Goal: Task Accomplishment & Management: Use online tool/utility

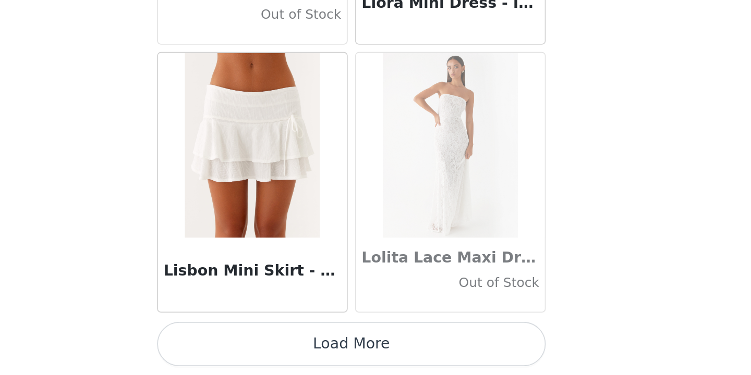
scroll to position [35991, 0]
click at [266, 345] on button "Load More" at bounding box center [375, 357] width 219 height 25
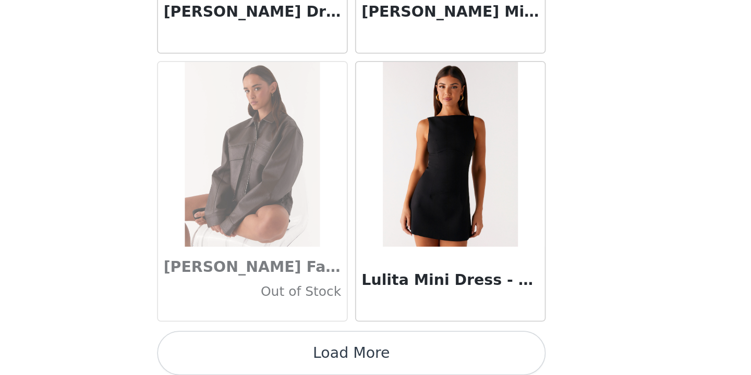
scroll to position [37496, 0]
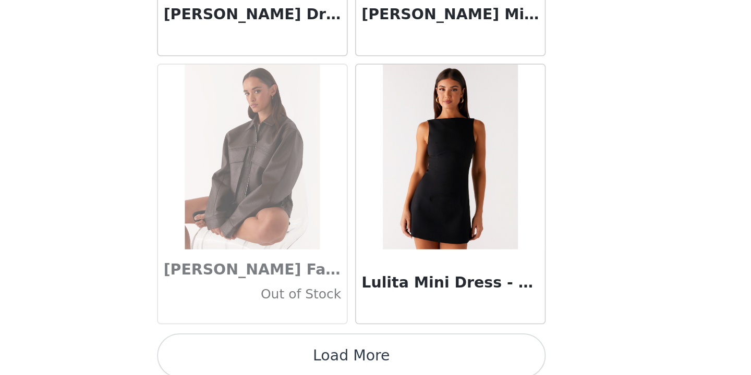
click at [266, 352] on button "Load More" at bounding box center [375, 364] width 219 height 25
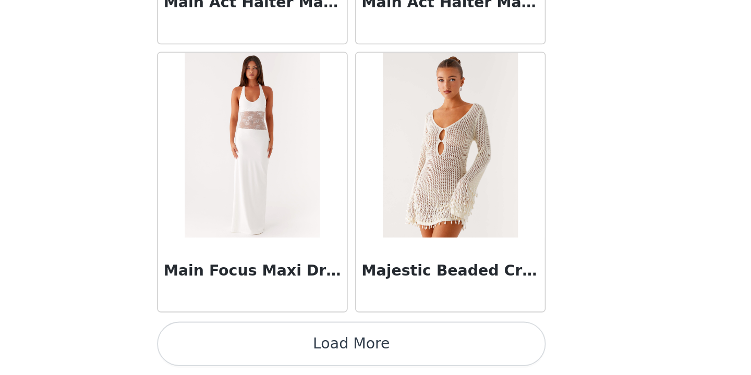
click at [266, 345] on button "Load More" at bounding box center [375, 357] width 219 height 25
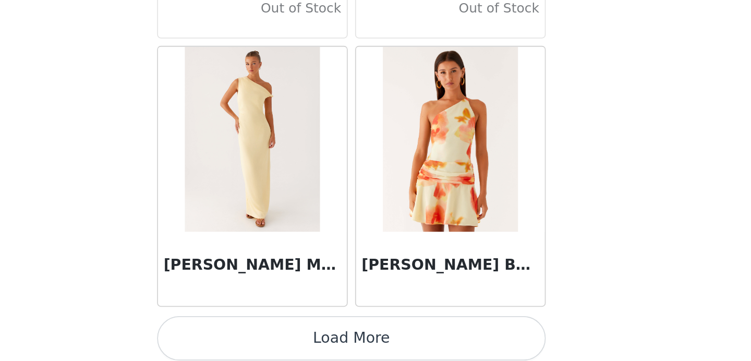
scroll to position [40531, 0]
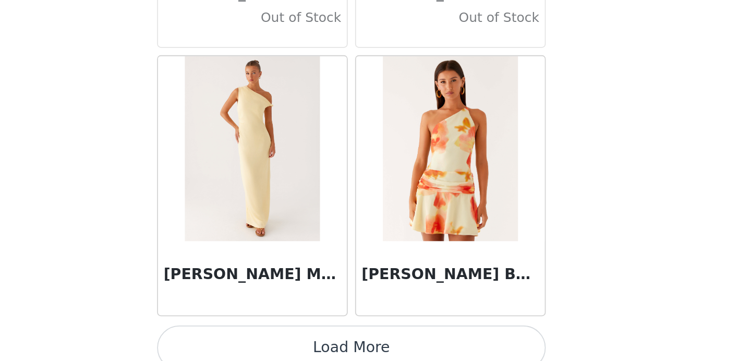
click at [266, 340] on button "Load More" at bounding box center [375, 352] width 219 height 25
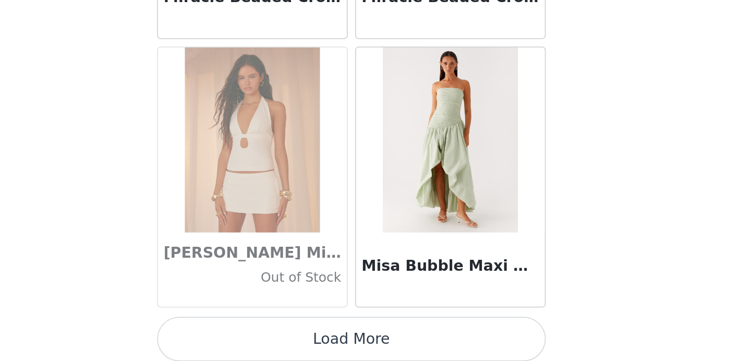
scroll to position [42050, 0]
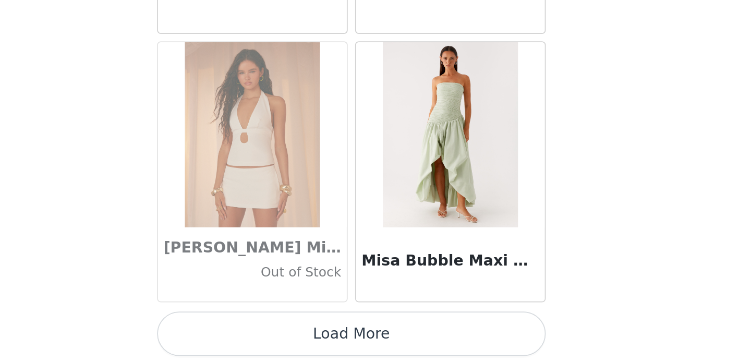
click at [266, 333] on button "Load More" at bounding box center [375, 345] width 219 height 25
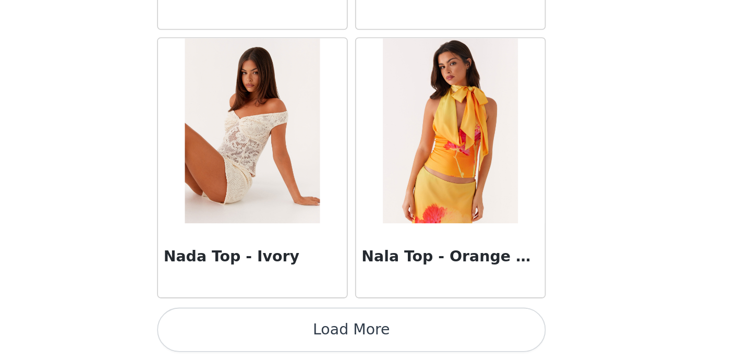
click at [266, 331] on button "Load More" at bounding box center [375, 343] width 219 height 25
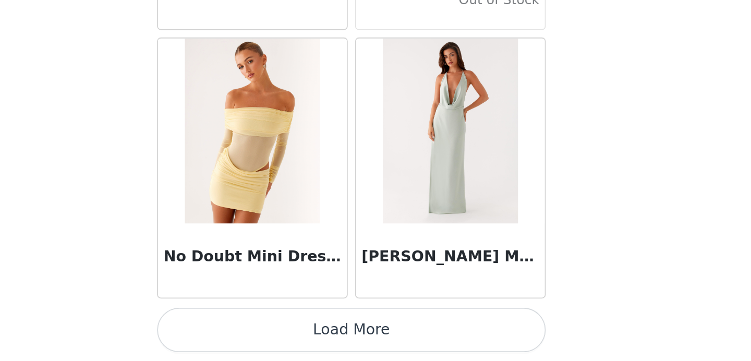
scroll to position [45076, 0]
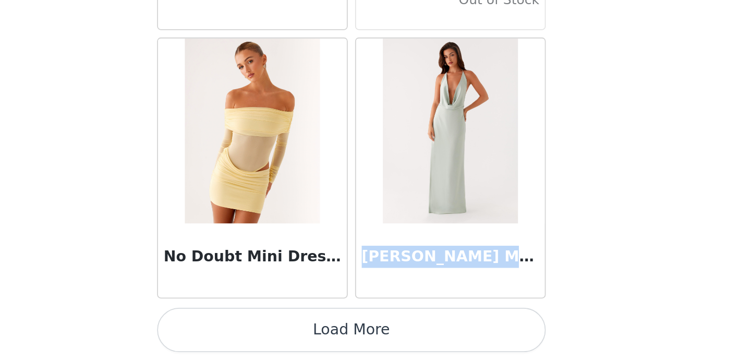
drag, startPoint x: 204, startPoint y: 145, endPoint x: 302, endPoint y: 144, distance: 98.0
click at [381, 296] on h3 "[PERSON_NAME] Maxi Dress - Sage" at bounding box center [431, 302] width 100 height 13
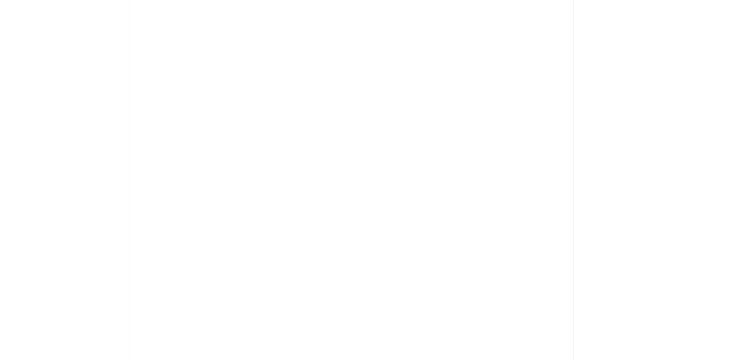
scroll to position [0, 0]
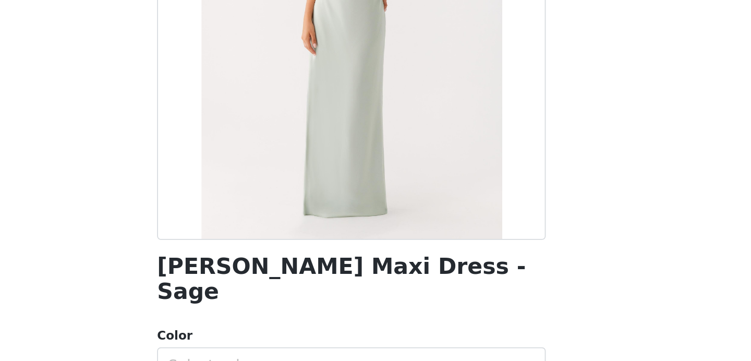
click at [266, 295] on h1 "[PERSON_NAME] Maxi Dress - Sage" at bounding box center [375, 309] width 219 height 28
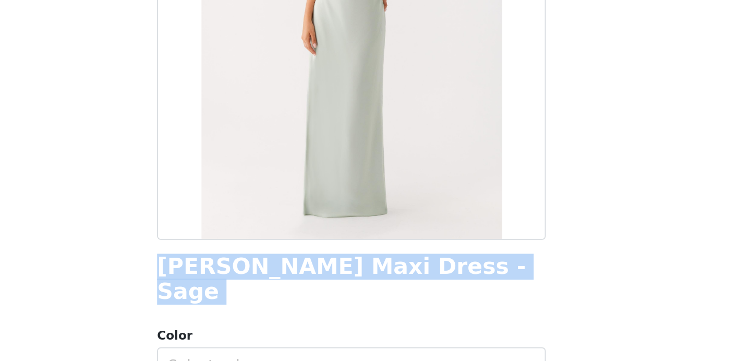
click at [266, 295] on h1 "[PERSON_NAME] Maxi Dress - Sage" at bounding box center [375, 309] width 219 height 28
copy div "[PERSON_NAME] Maxi Dress - Sage"
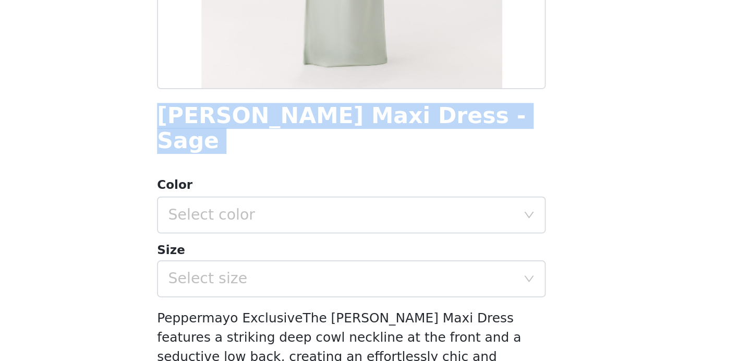
scroll to position [93, 0]
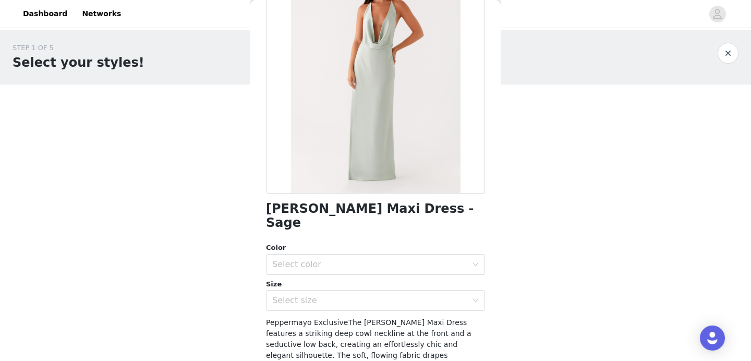
click at [729, 65] on div "STEP 1 OF 5 Select your styles!" at bounding box center [376, 57] width 726 height 29
click at [729, 59] on button "button" at bounding box center [727, 53] width 21 height 21
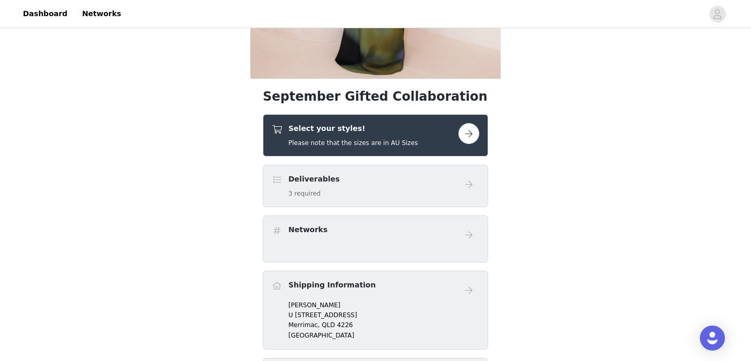
scroll to position [285, 0]
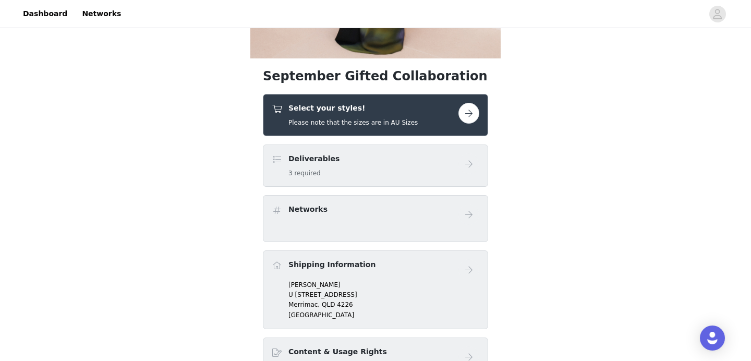
click at [469, 116] on button "button" at bounding box center [468, 113] width 21 height 21
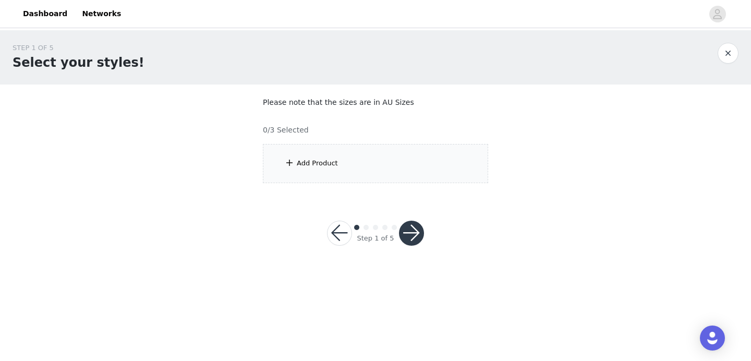
click at [365, 168] on div "Add Product" at bounding box center [375, 163] width 225 height 39
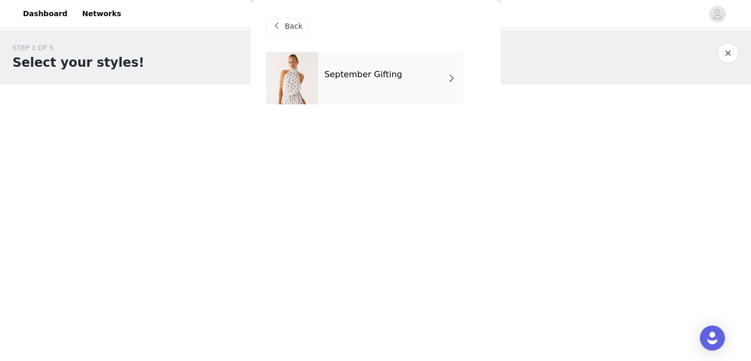
click at [388, 76] on h4 "September Gifting" at bounding box center [363, 74] width 78 height 9
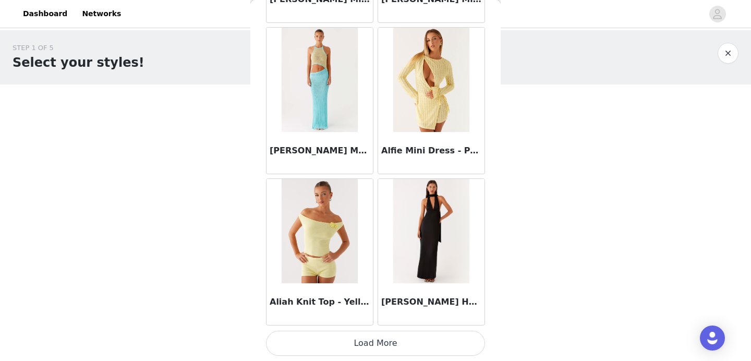
click at [401, 338] on button "Load More" at bounding box center [375, 343] width 219 height 25
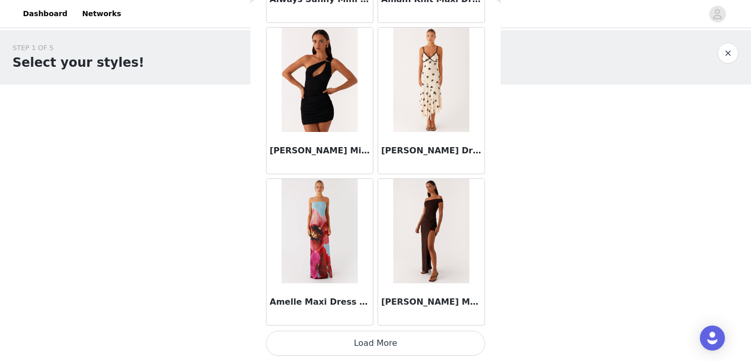
scroll to position [2746, 0]
click at [389, 350] on button "Load More" at bounding box center [375, 343] width 219 height 25
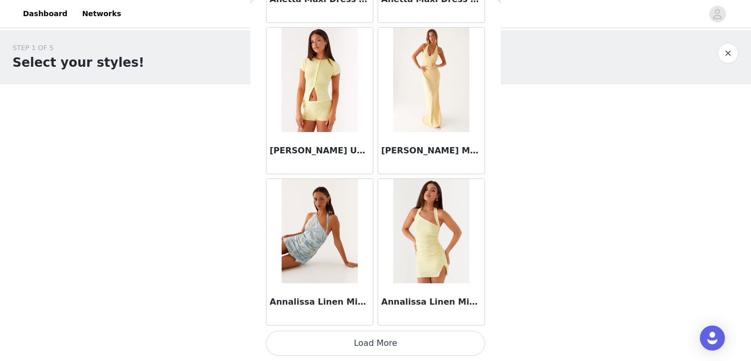
scroll to position [4258, 0]
click at [399, 343] on button "Load More" at bounding box center [375, 343] width 219 height 25
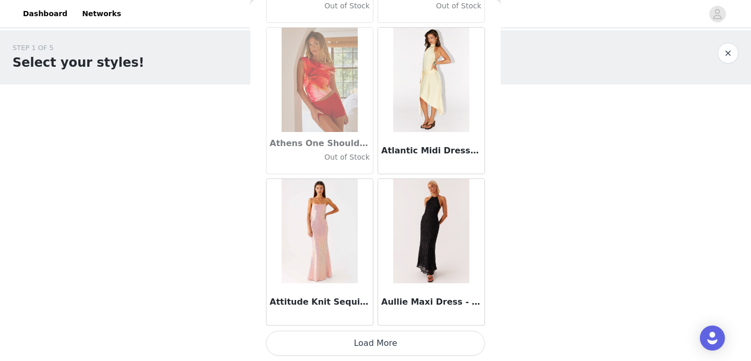
scroll to position [5770, 0]
click at [405, 347] on button "Load More" at bounding box center [375, 343] width 219 height 25
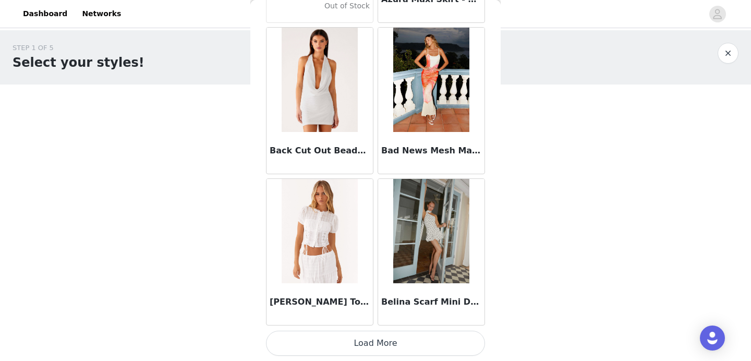
scroll to position [7282, 0]
click at [390, 347] on button "Load More" at bounding box center [375, 343] width 219 height 25
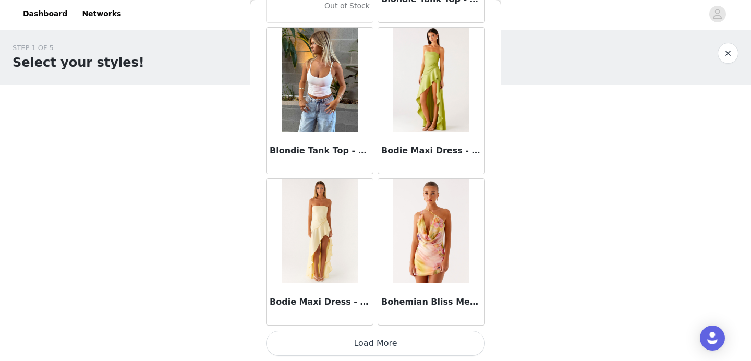
scroll to position [8793, 0]
click at [408, 341] on button "Load More" at bounding box center [375, 343] width 219 height 25
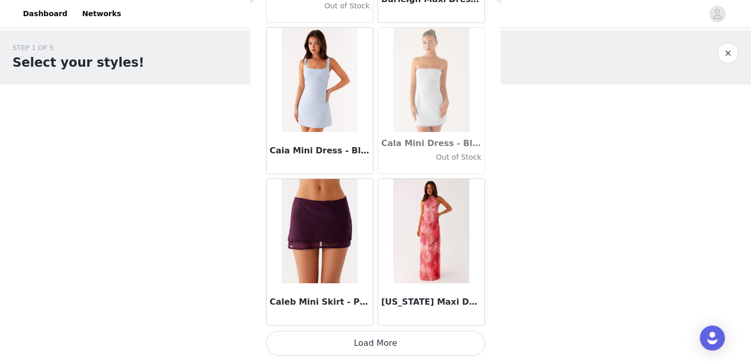
scroll to position [10305, 0]
click at [393, 343] on button "Load More" at bounding box center [375, 343] width 219 height 25
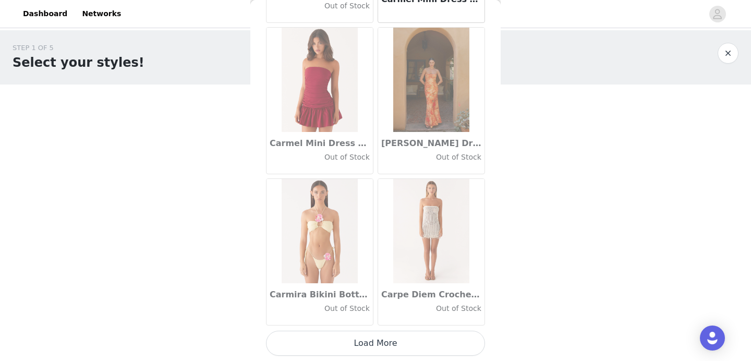
click at [405, 346] on button "Load More" at bounding box center [375, 343] width 219 height 25
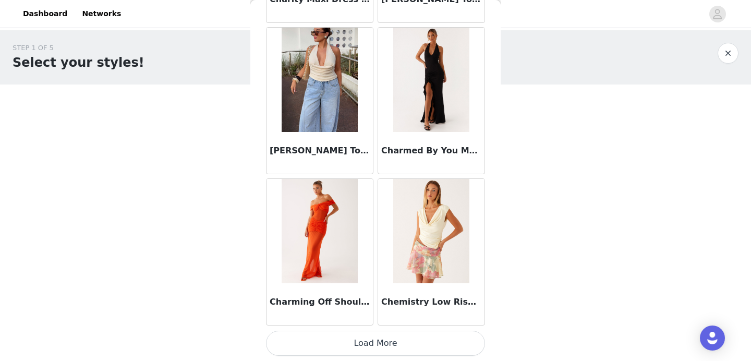
click at [403, 339] on button "Load More" at bounding box center [375, 343] width 219 height 25
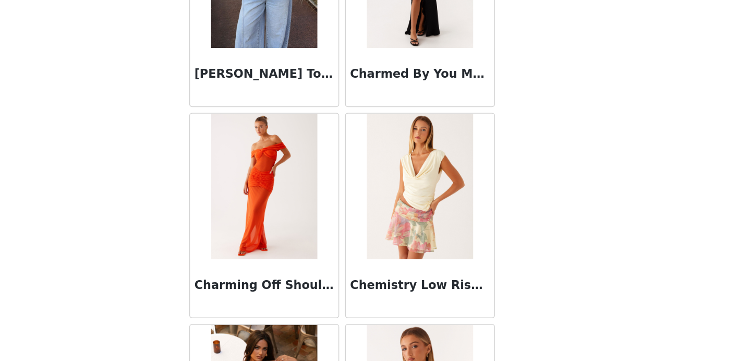
scroll to position [0, 0]
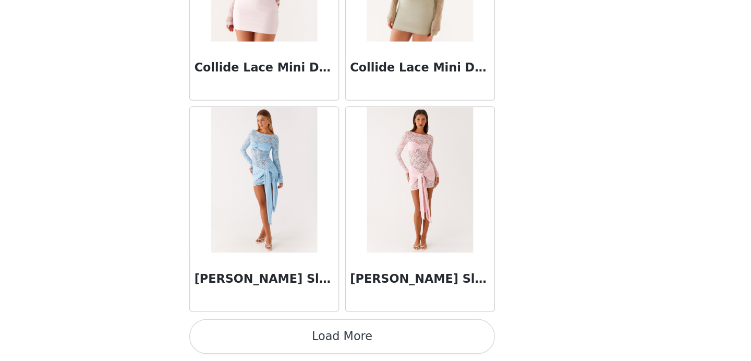
click at [270, 331] on button "Load More" at bounding box center [375, 343] width 219 height 25
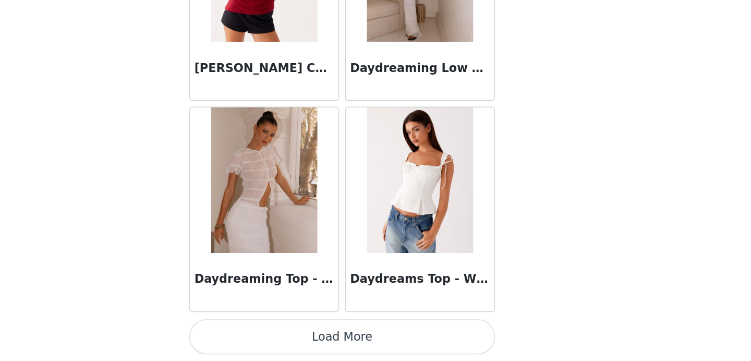
click at [268, 331] on button "Load More" at bounding box center [375, 343] width 219 height 25
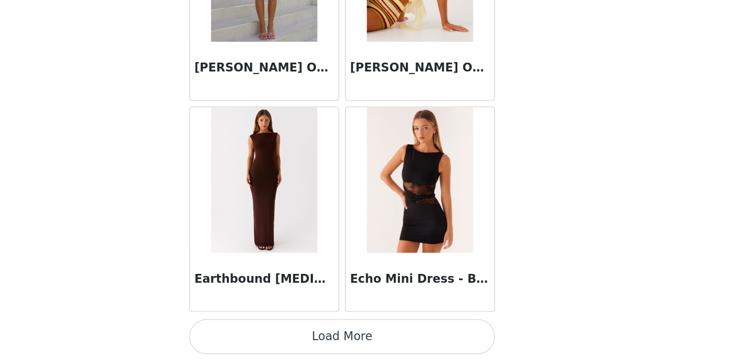
click at [266, 331] on button "Load More" at bounding box center [375, 343] width 219 height 25
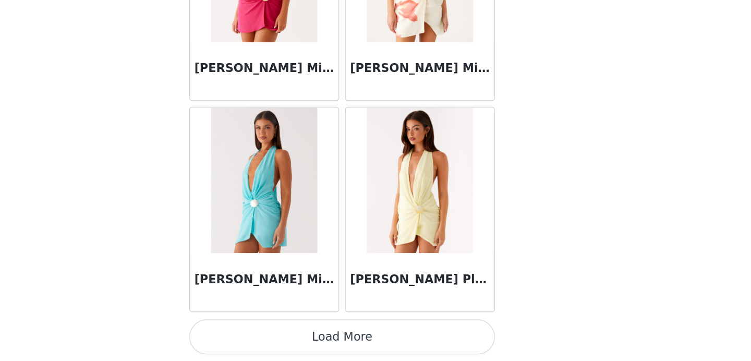
scroll to position [19376, 0]
click at [266, 331] on button "Load More" at bounding box center [375, 343] width 219 height 25
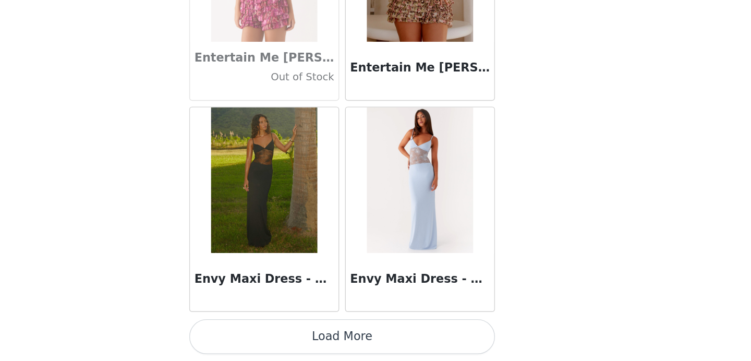
scroll to position [20888, 0]
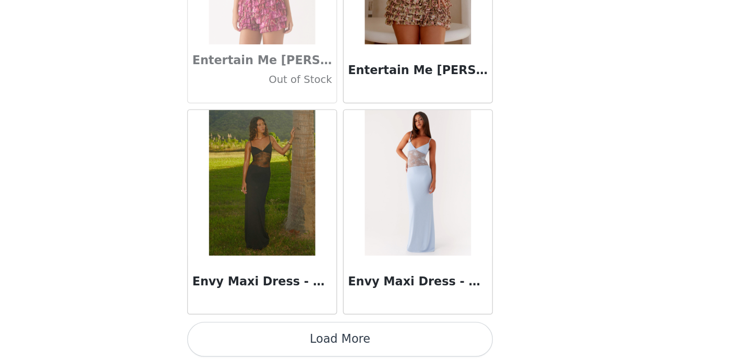
click at [300, 331] on button "Load More" at bounding box center [375, 343] width 219 height 25
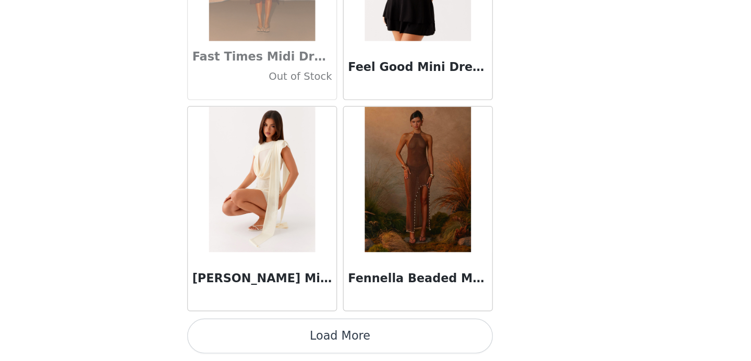
scroll to position [0, 0]
click at [266, 331] on button "Load More" at bounding box center [375, 343] width 219 height 25
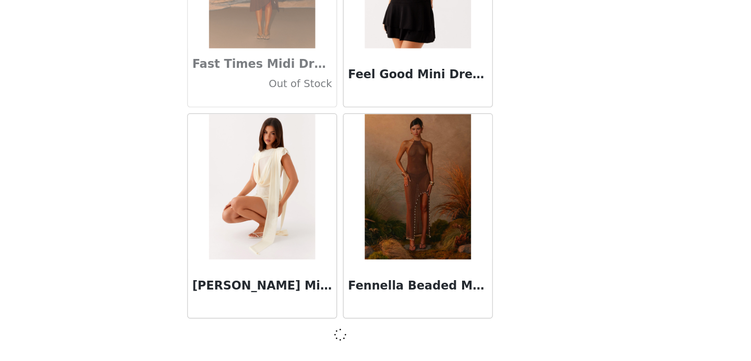
scroll to position [22395, 0]
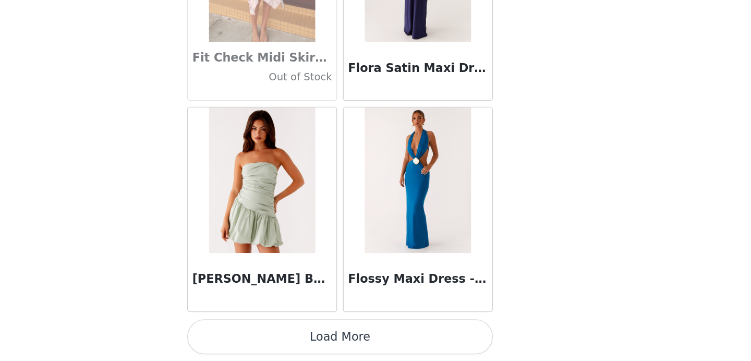
click at [266, 331] on button "Load More" at bounding box center [375, 343] width 219 height 25
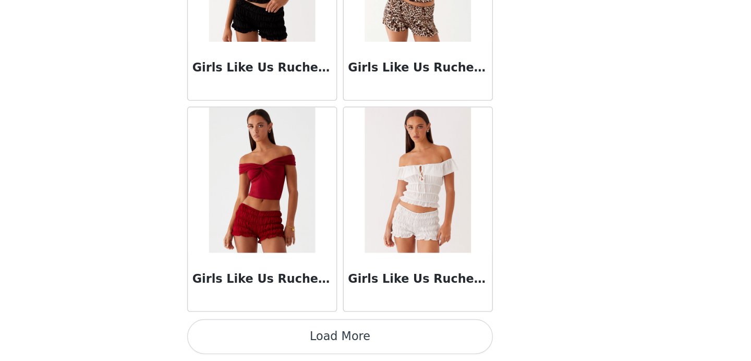
scroll to position [25423, 0]
click at [266, 331] on button "Load More" at bounding box center [375, 343] width 219 height 25
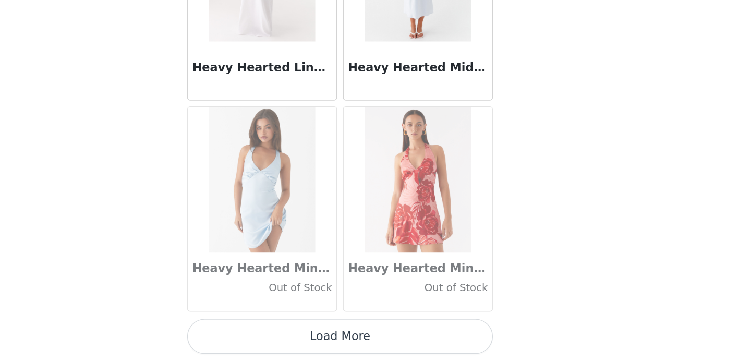
click at [266, 331] on button "Load More" at bounding box center [375, 343] width 219 height 25
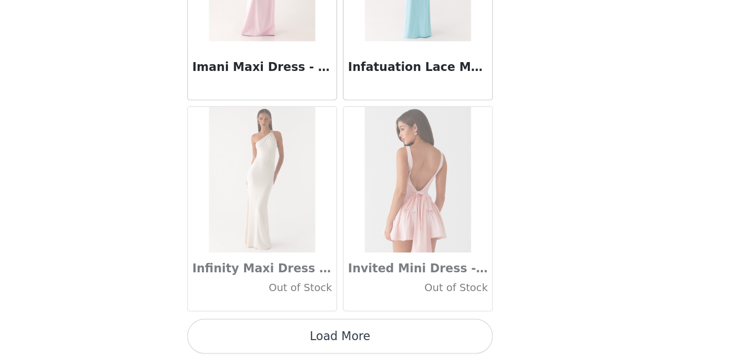
scroll to position [0, 0]
click at [266, 331] on button "Load More" at bounding box center [375, 343] width 219 height 25
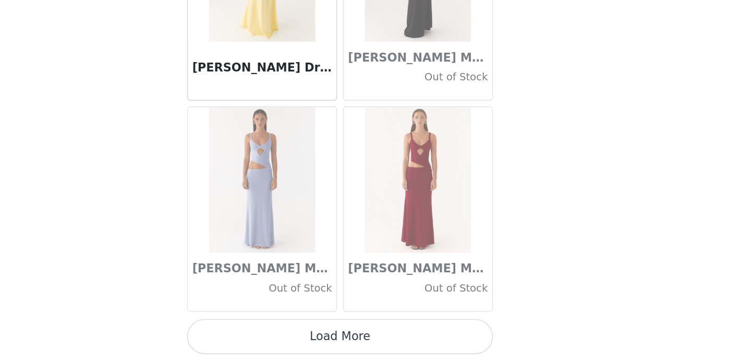
click at [266, 331] on button "Load More" at bounding box center [375, 343] width 219 height 25
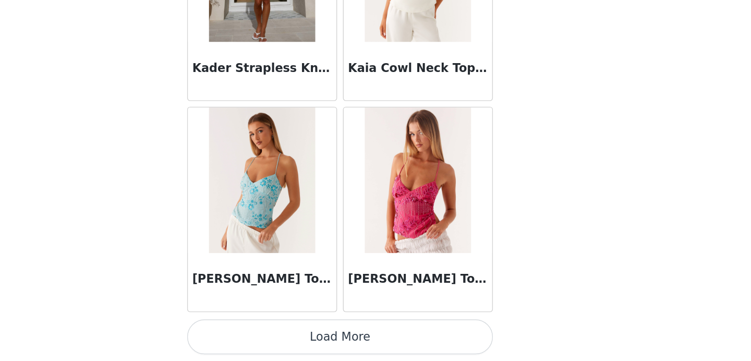
click at [266, 331] on button "Load More" at bounding box center [375, 343] width 219 height 25
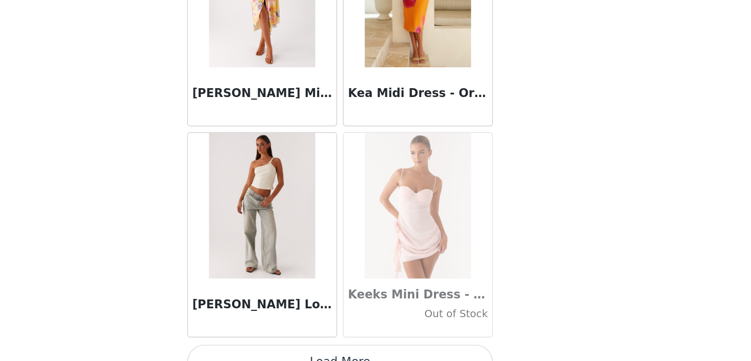
scroll to position [32982, 0]
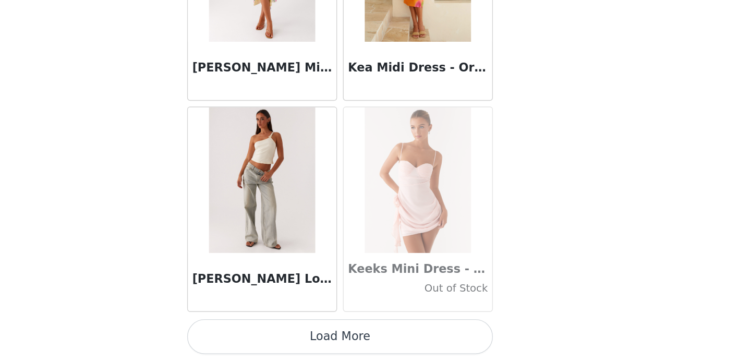
click at [266, 331] on button "Load More" at bounding box center [375, 343] width 219 height 25
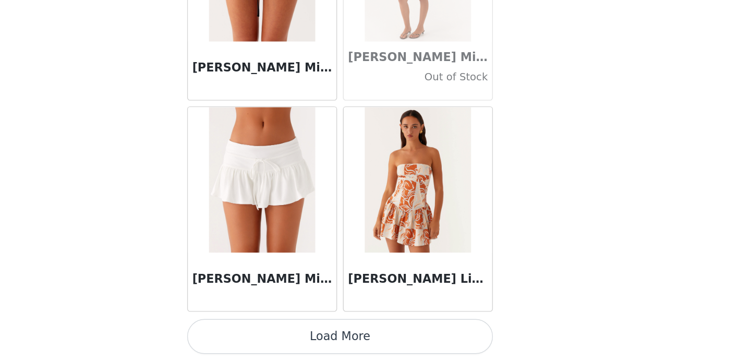
scroll to position [34494, 0]
click at [266, 331] on button "Load More" at bounding box center [375, 343] width 219 height 25
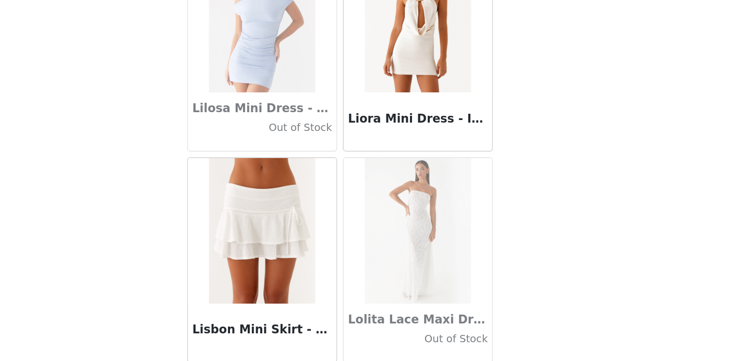
scroll to position [35975, 0]
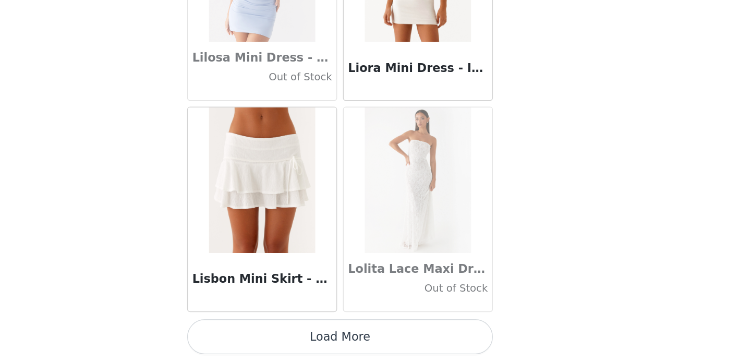
click at [266, 331] on button "Load More" at bounding box center [375, 343] width 219 height 25
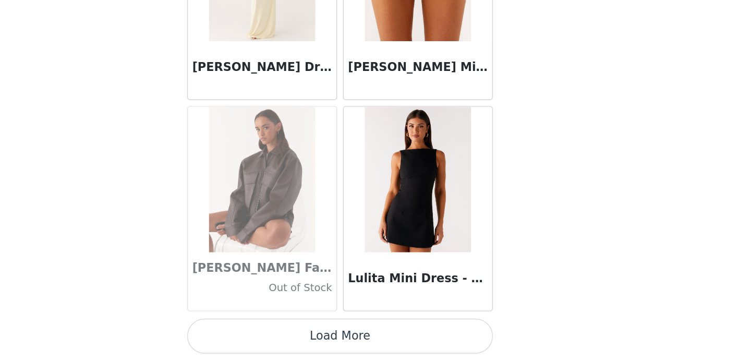
scroll to position [0, 0]
click at [285, 331] on button "Load More" at bounding box center [375, 343] width 219 height 25
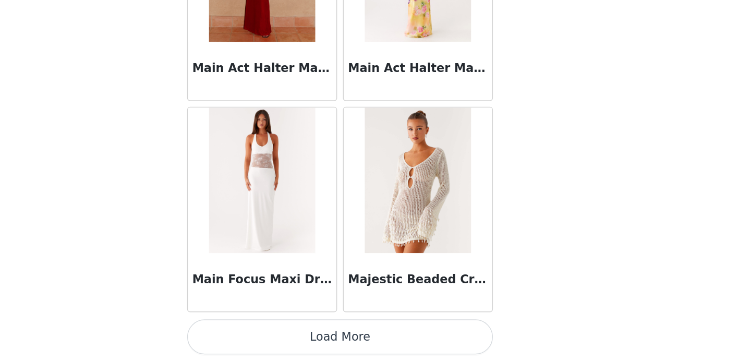
scroll to position [39029, 0]
click at [266, 331] on button "Load More" at bounding box center [375, 343] width 219 height 25
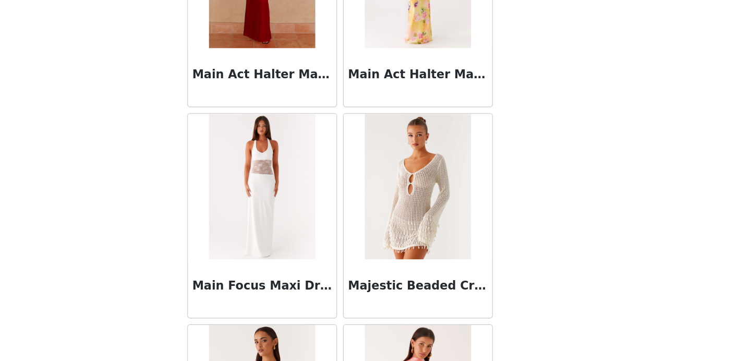
scroll to position [0, 0]
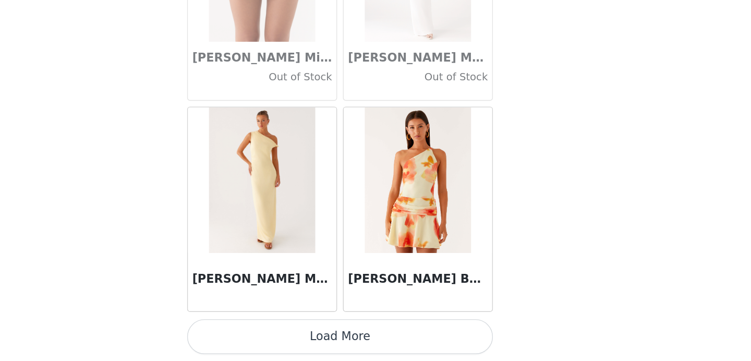
click at [266, 331] on button "Load More" at bounding box center [375, 343] width 219 height 25
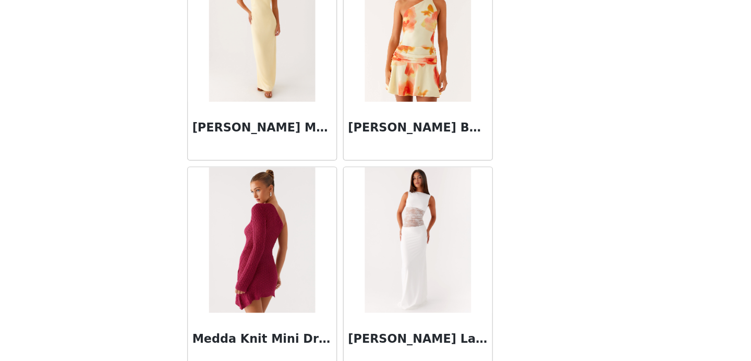
scroll to position [40654, 0]
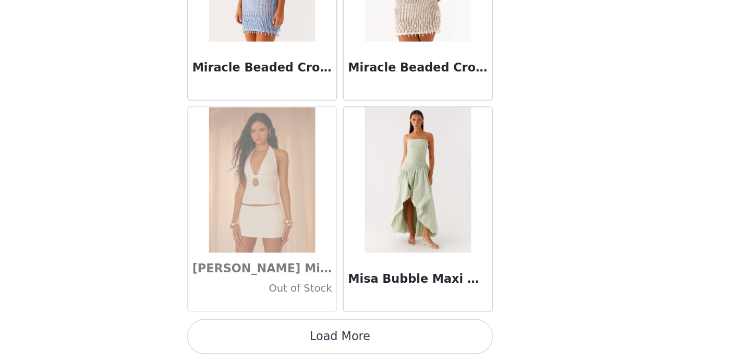
click at [283, 331] on button "Load More" at bounding box center [375, 343] width 219 height 25
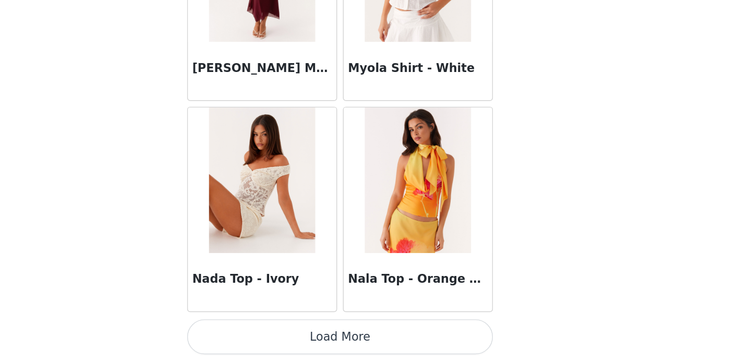
scroll to position [43564, 0]
click at [266, 331] on button "Load More" at bounding box center [375, 343] width 219 height 25
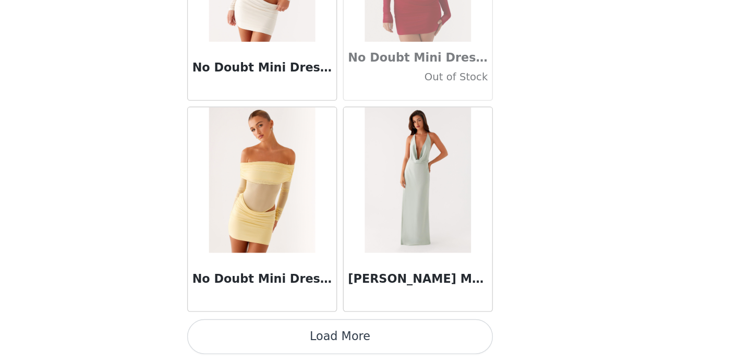
scroll to position [45076, 0]
click at [266, 331] on button "Load More" at bounding box center [375, 343] width 219 height 25
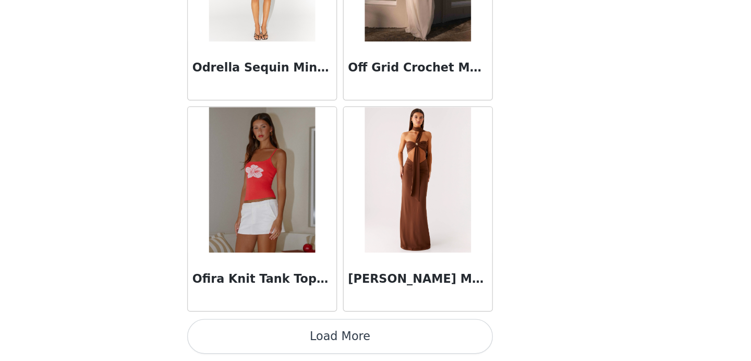
scroll to position [46588, 0]
click at [307, 331] on button "Load More" at bounding box center [375, 343] width 219 height 25
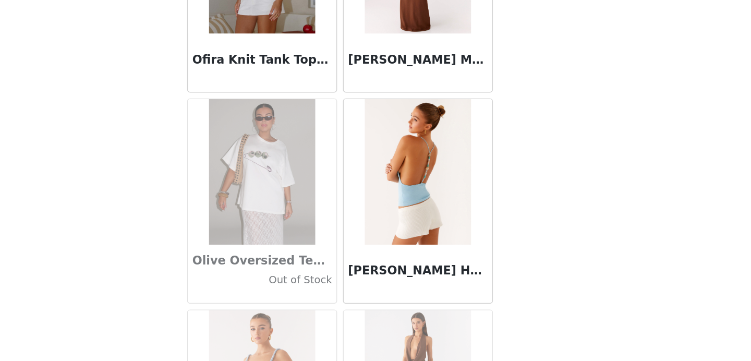
scroll to position [46747, 0]
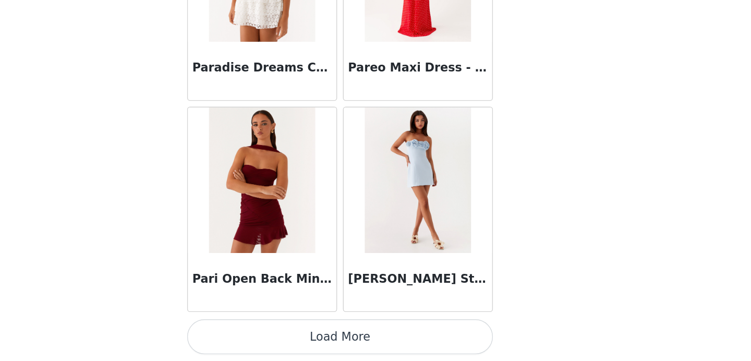
click at [284, 331] on button "Load More" at bounding box center [375, 343] width 219 height 25
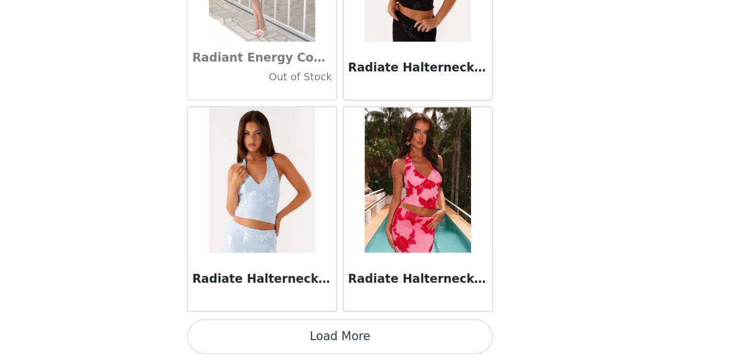
scroll to position [49611, 0]
click at [309, 331] on button "Load More" at bounding box center [375, 343] width 219 height 25
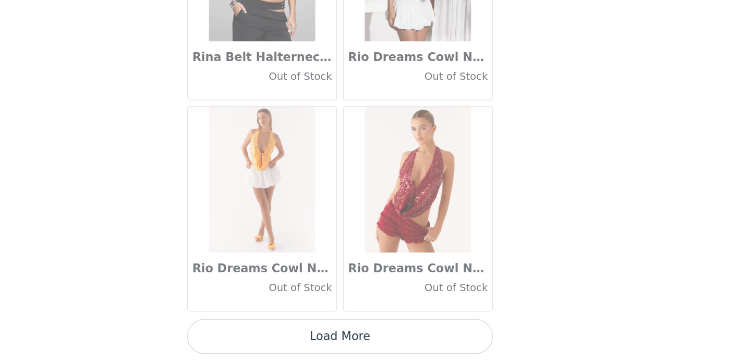
scroll to position [0, 0]
click at [273, 331] on button "Load More" at bounding box center [375, 343] width 219 height 25
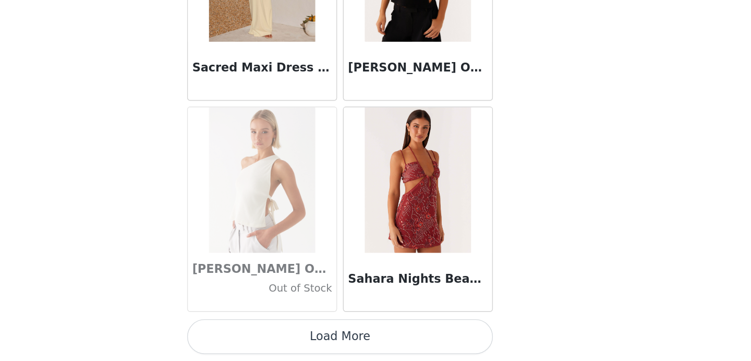
click at [266, 331] on button "Load More" at bounding box center [375, 343] width 219 height 25
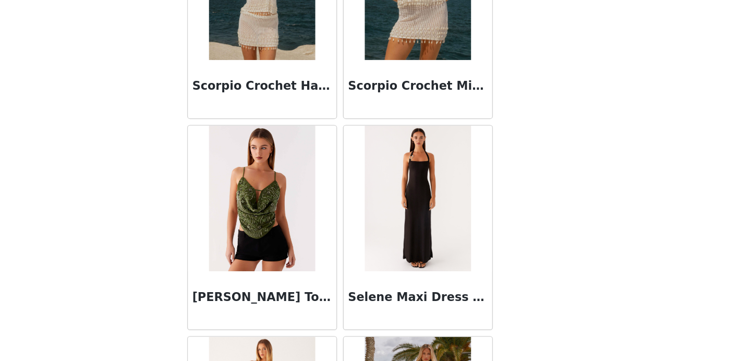
scroll to position [53858, 0]
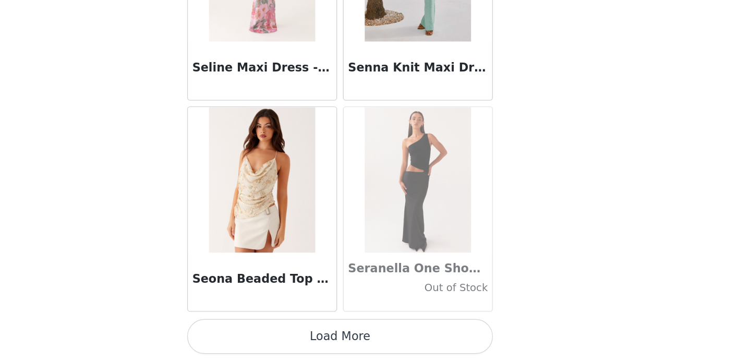
click at [266, 331] on button "Load More" at bounding box center [375, 343] width 219 height 25
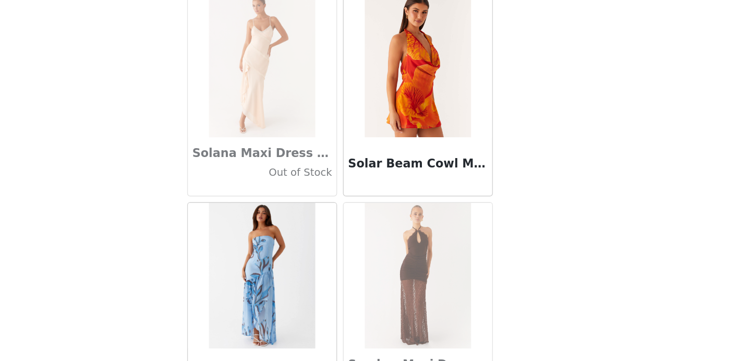
scroll to position [55594, 0]
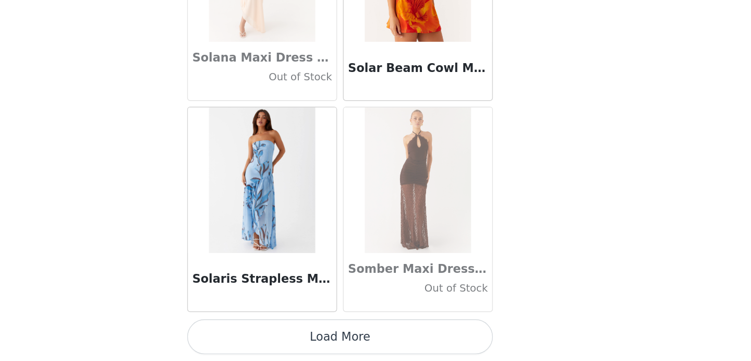
click at [266, 331] on button "Load More" at bounding box center [375, 343] width 219 height 25
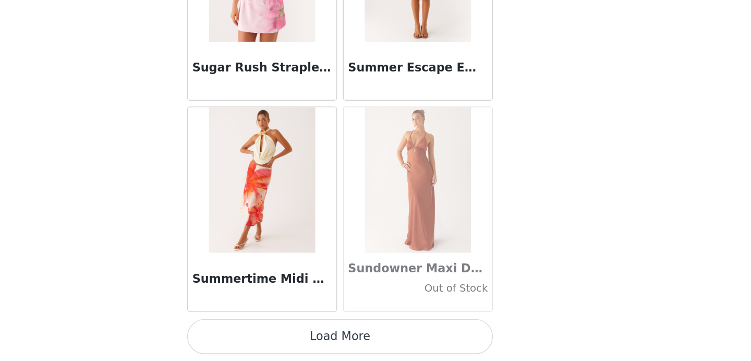
scroll to position [57170, 0]
click at [266, 331] on button "Load More" at bounding box center [375, 343] width 219 height 25
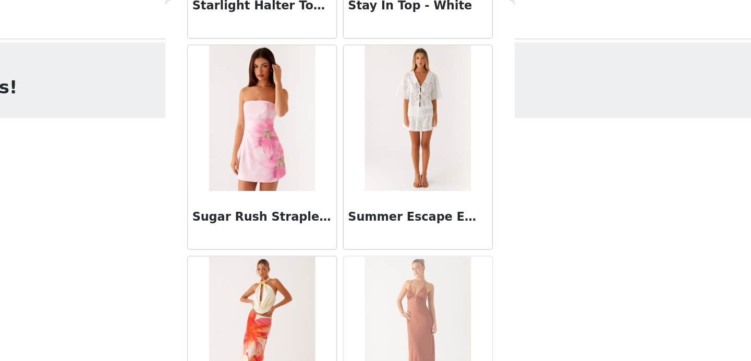
scroll to position [0, 0]
click at [486, 123] on div "STEP 1 OF 5 Select your styles! Please note that the sizes are in AU Sizes 0/3 …" at bounding box center [375, 112] width 751 height 165
click at [463, 60] on div "STEP 1 OF 5 Select your styles!" at bounding box center [365, 57] width 705 height 29
click at [421, 96] on div "STEP 1 OF 5 Select your styles! Please note that the sizes are in AU Sizes 0/3 …" at bounding box center [375, 112] width 751 height 165
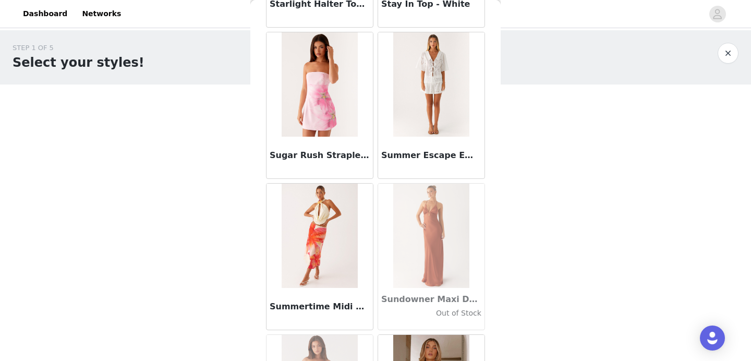
click at [529, 234] on div "STEP 1 OF 5 Select your styles! Please note that the sizes are in AU Sizes 0/3 …" at bounding box center [375, 150] width 751 height 240
click at [590, 69] on div "STEP 1 OF 5 Select your styles!" at bounding box center [365, 57] width 705 height 29
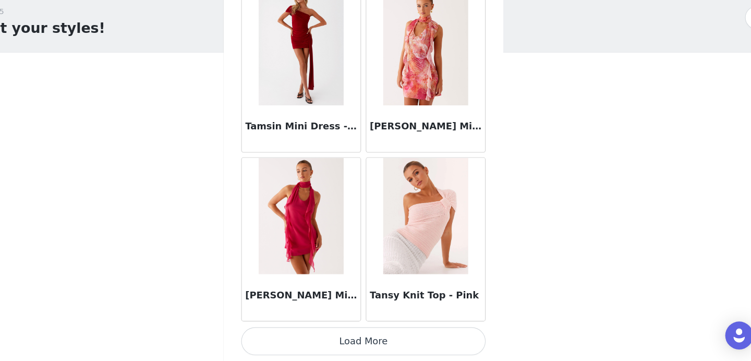
click at [320, 331] on button "Load More" at bounding box center [375, 343] width 219 height 25
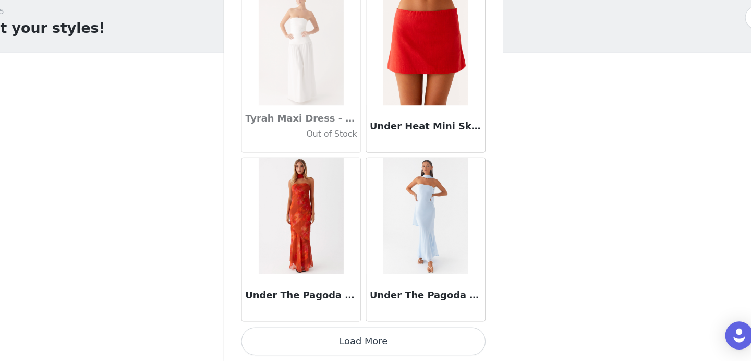
click at [359, 331] on button "Load More" at bounding box center [375, 343] width 219 height 25
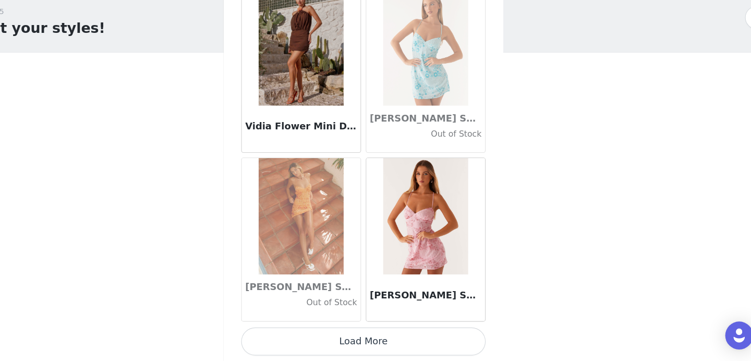
scroll to position [61706, 0]
click at [332, 331] on button "Load More" at bounding box center [375, 343] width 219 height 25
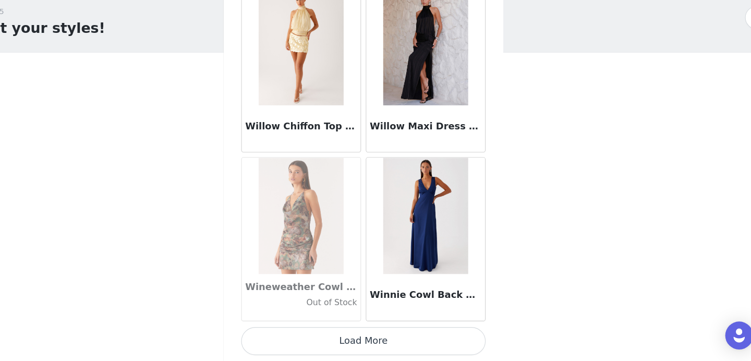
scroll to position [0, 0]
click at [384, 331] on button "Load More" at bounding box center [375, 343] width 219 height 25
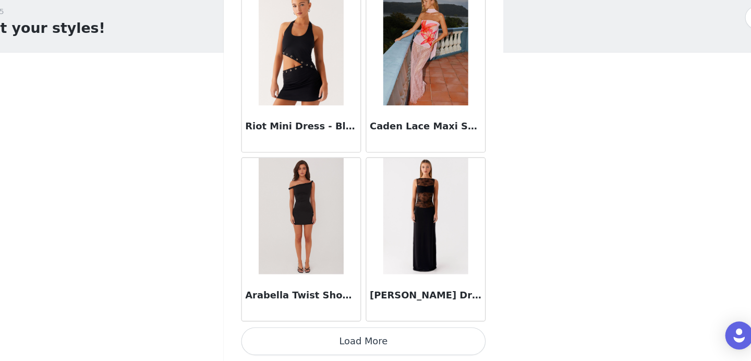
scroll to position [64729, 0]
click at [365, 331] on button "Load More" at bounding box center [375, 343] width 219 height 25
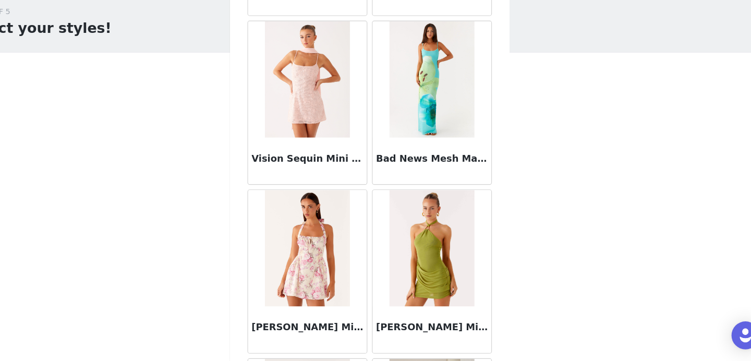
scroll to position [0, 0]
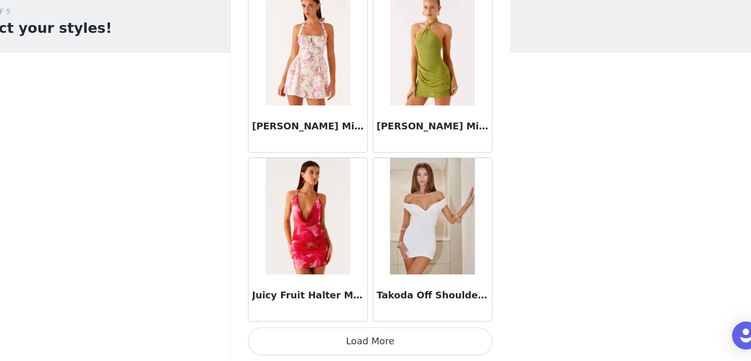
click at [362, 331] on button "Load More" at bounding box center [375, 343] width 219 height 25
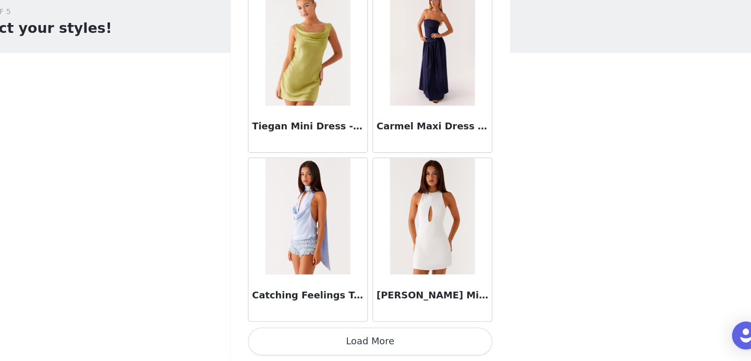
scroll to position [67753, 0]
click at [384, 331] on button "Load More" at bounding box center [375, 343] width 219 height 25
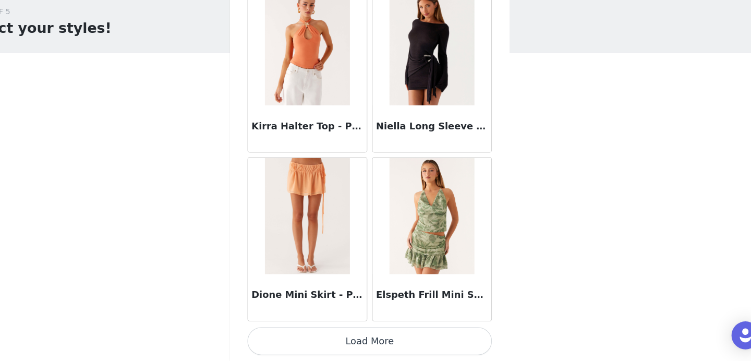
scroll to position [0, 0]
click at [369, 331] on button "Load More" at bounding box center [375, 343] width 219 height 25
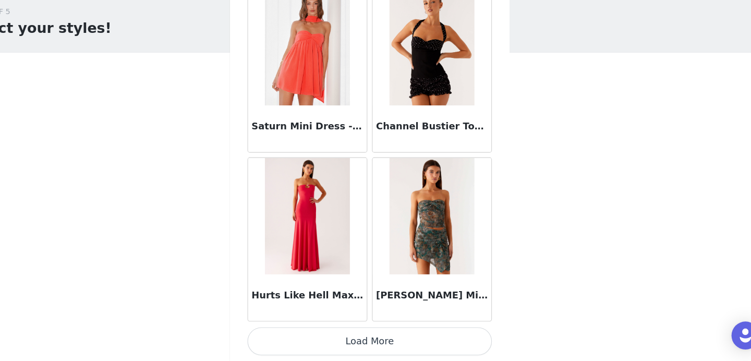
scroll to position [70776, 0]
click at [371, 331] on button "Load More" at bounding box center [375, 343] width 219 height 25
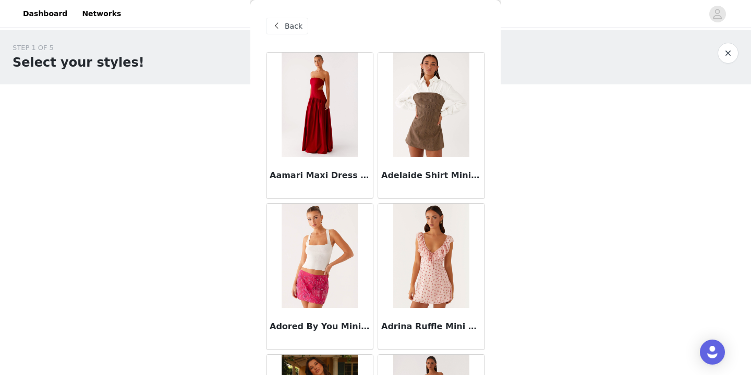
scroll to position [0, 0]
